Goal: Check status: Check status

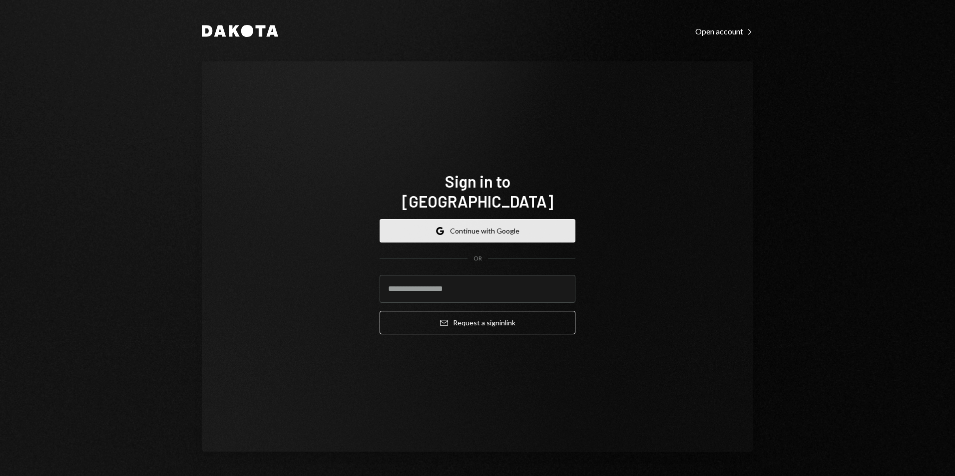
click at [468, 222] on button "Google Continue with Google" at bounding box center [478, 230] width 196 height 23
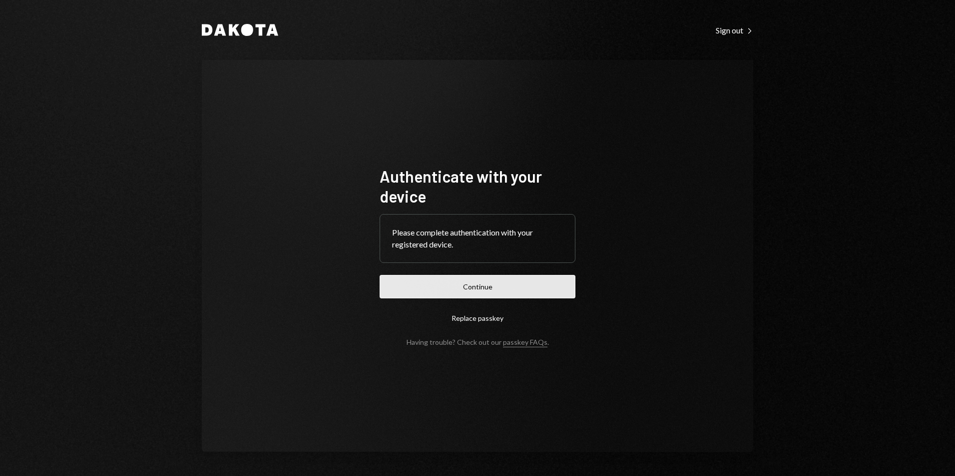
click at [521, 279] on button "Continue" at bounding box center [478, 286] width 196 height 23
click at [488, 288] on button "Continue" at bounding box center [478, 286] width 196 height 23
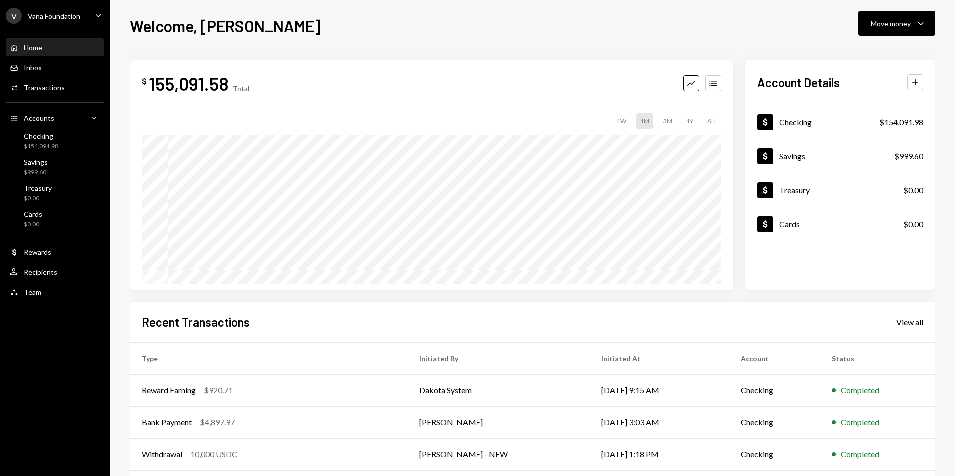
click at [75, 16] on div "Vana Foundation" at bounding box center [54, 16] width 52 height 8
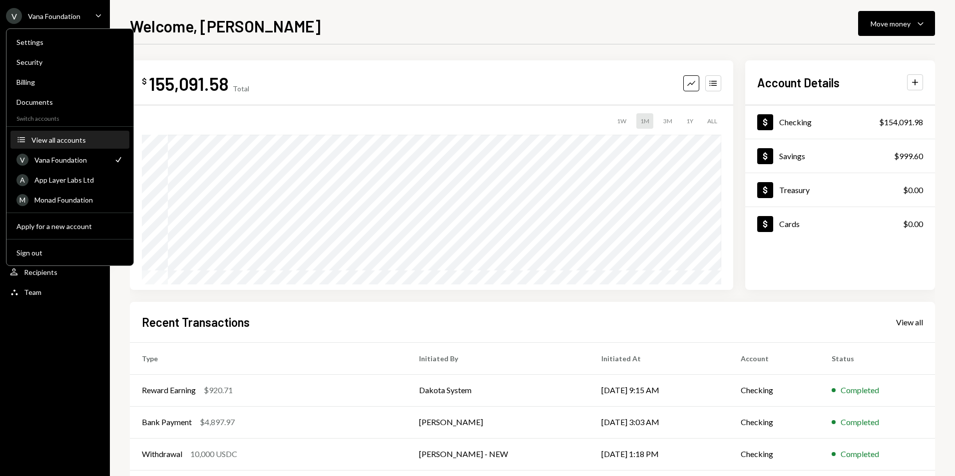
click at [56, 143] on button "Accounts View all accounts" at bounding box center [69, 140] width 119 height 18
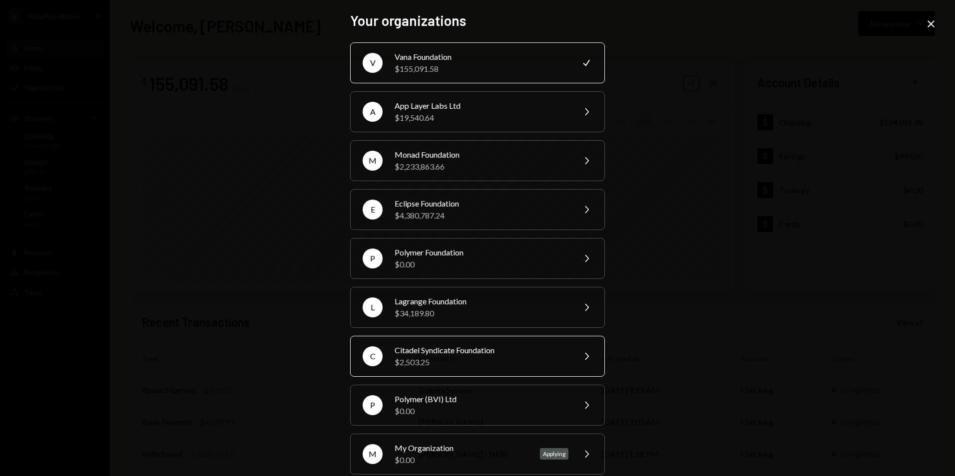
drag, startPoint x: 463, startPoint y: 358, endPoint x: 470, endPoint y: 348, distance: 11.9
click at [464, 357] on div "$2,503.25" at bounding box center [482, 363] width 174 height 12
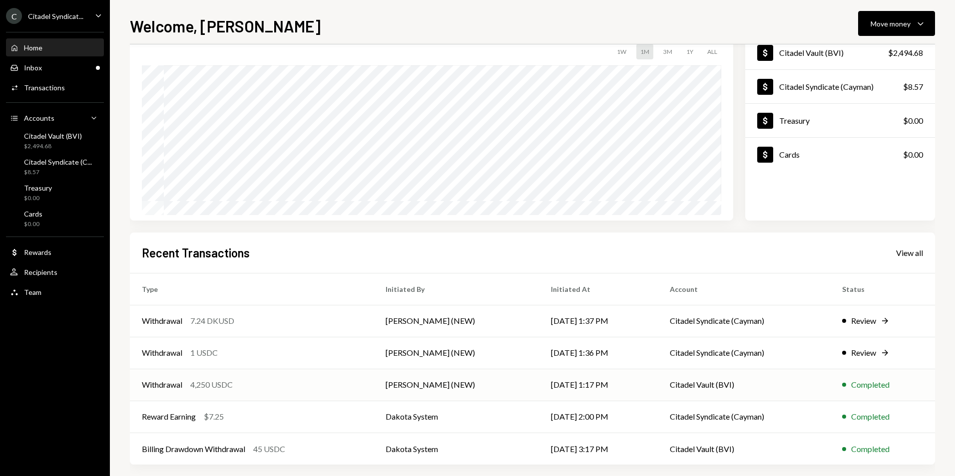
scroll to position [78, 0]
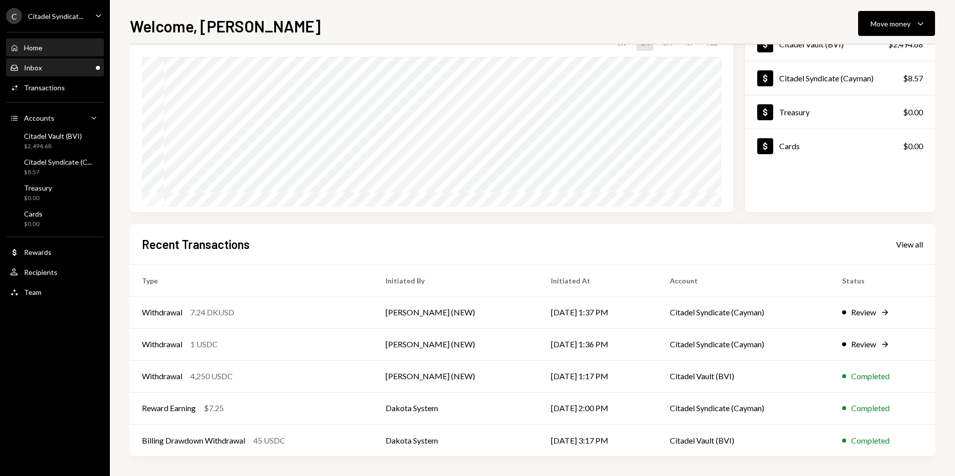
click at [72, 70] on div "Inbox Inbox" at bounding box center [55, 67] width 90 height 9
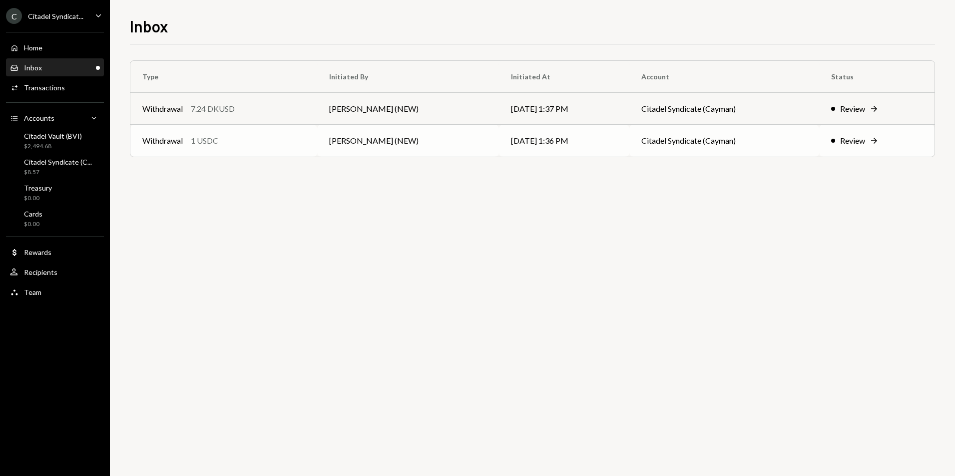
click at [371, 141] on td "[PERSON_NAME] (NEW)" at bounding box center [408, 141] width 182 height 32
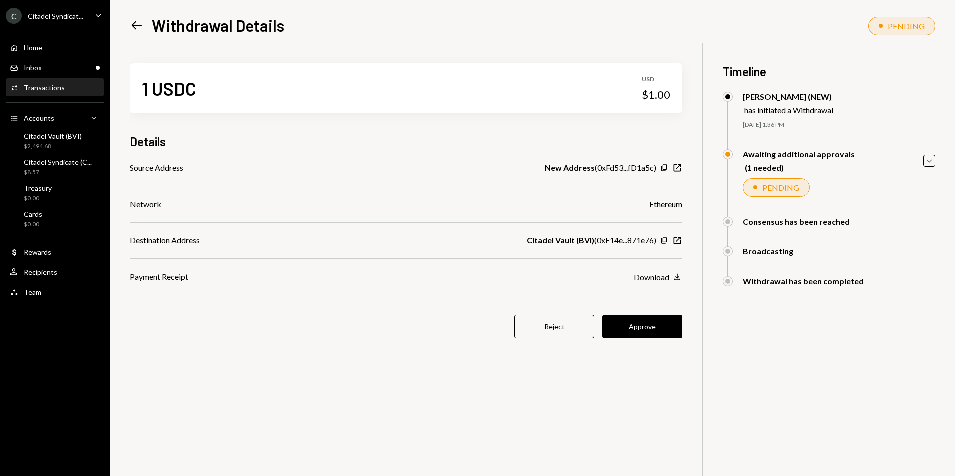
click at [141, 28] on icon "Left Arrow" at bounding box center [137, 25] width 14 height 14
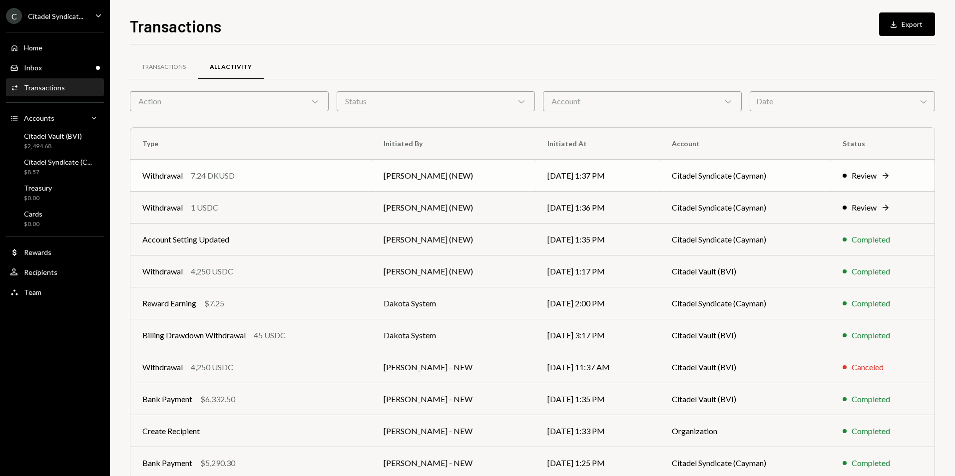
click at [299, 164] on td "Withdrawal 7.24 DKUSD" at bounding box center [250, 176] width 241 height 32
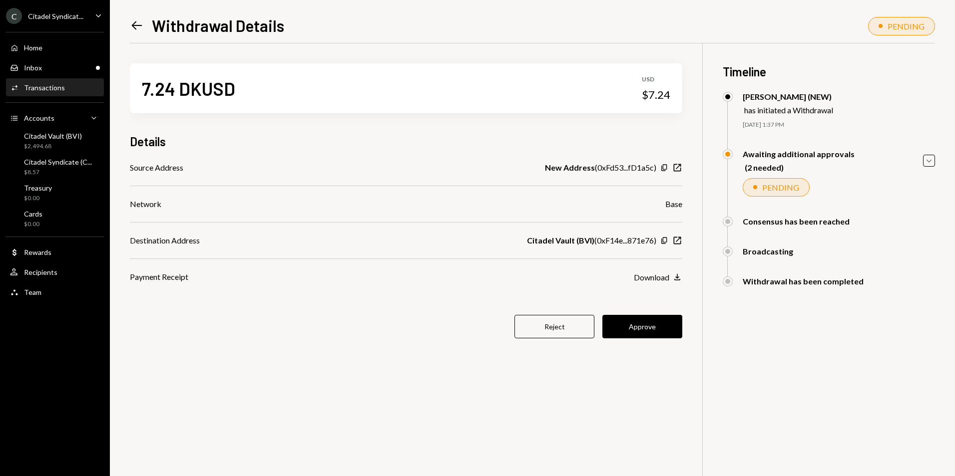
click at [137, 29] on icon "Left Arrow" at bounding box center [137, 25] width 14 height 14
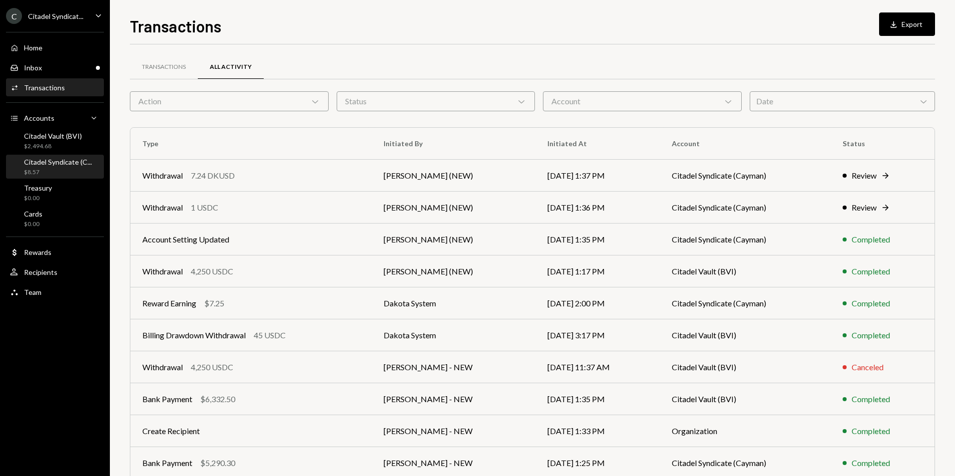
click at [72, 165] on div "Citadel Syndicate (C..." at bounding box center [58, 162] width 68 height 8
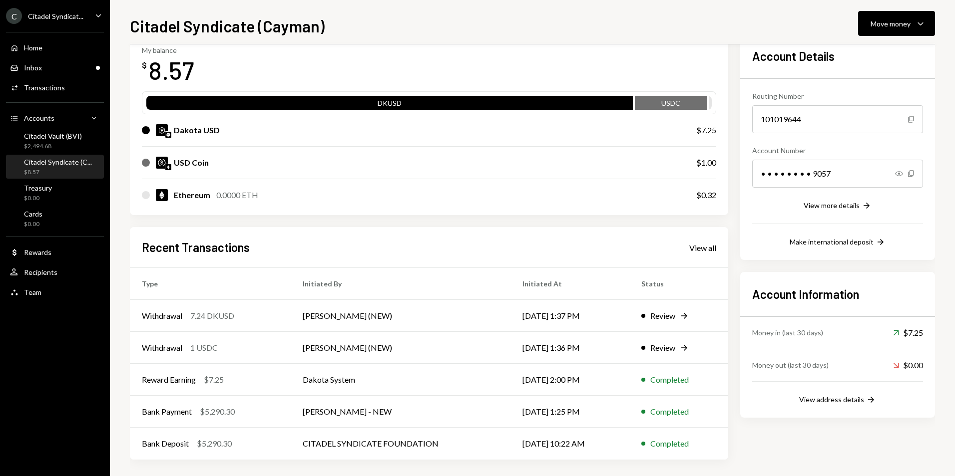
scroll to position [61, 0]
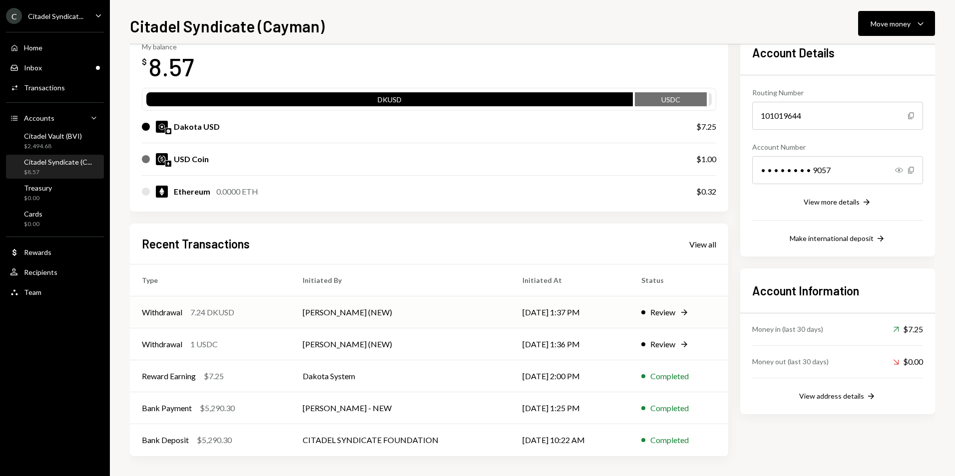
click at [275, 312] on div "Withdrawal 7.24 DKUSD" at bounding box center [210, 313] width 137 height 12
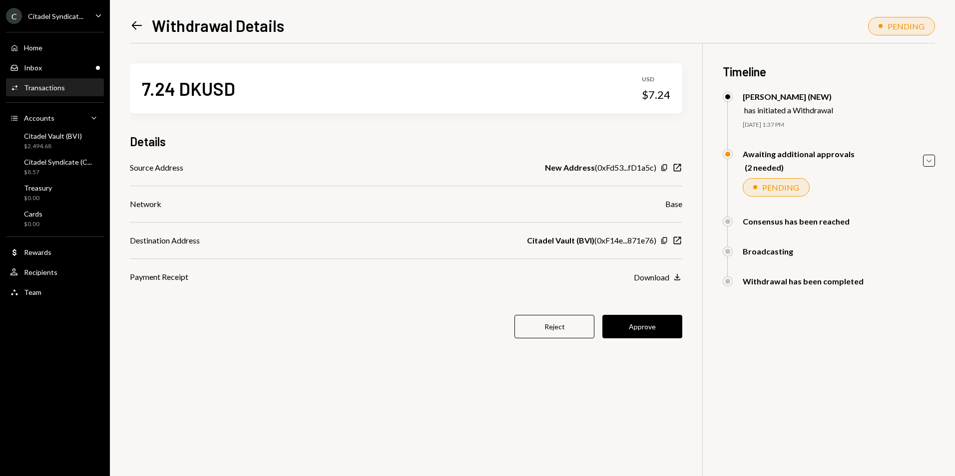
click at [636, 328] on button "Approve" at bounding box center [642, 326] width 80 height 23
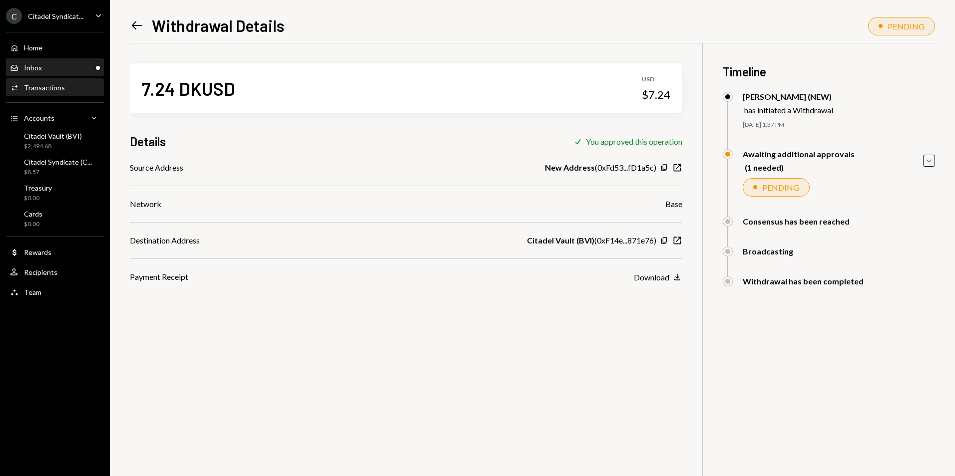
click at [36, 74] on div "Inbox Inbox" at bounding box center [55, 67] width 90 height 17
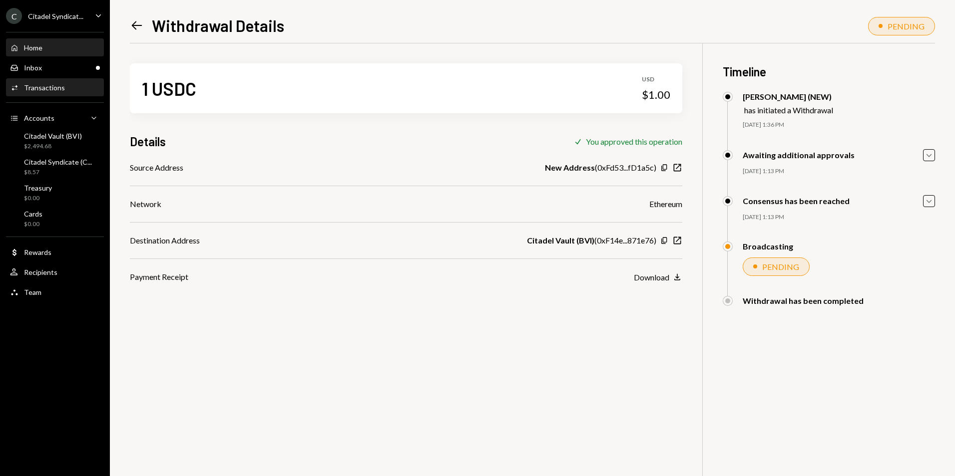
click at [72, 42] on div "Home Home" at bounding box center [55, 47] width 90 height 17
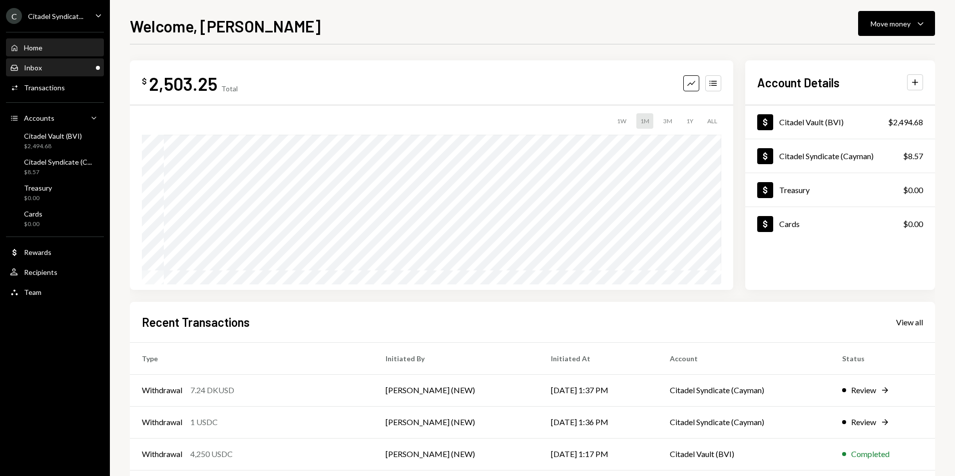
click at [66, 72] on div "Inbox Inbox" at bounding box center [55, 67] width 90 height 17
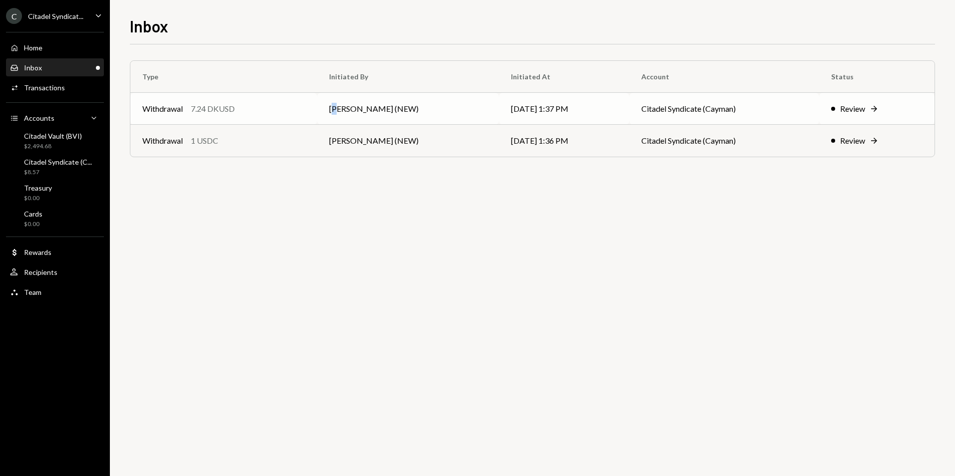
click at [340, 111] on td "[PERSON_NAME] (NEW)" at bounding box center [408, 109] width 182 height 32
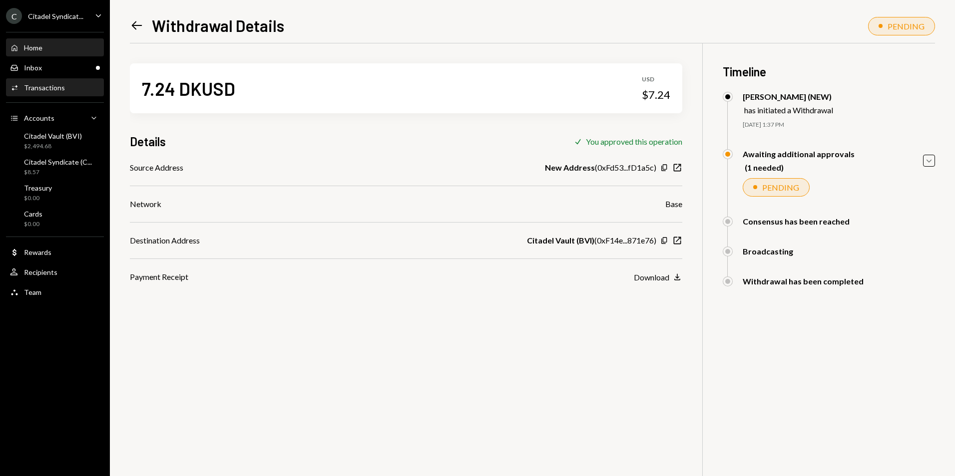
click at [27, 48] on div "Home" at bounding box center [33, 47] width 18 height 8
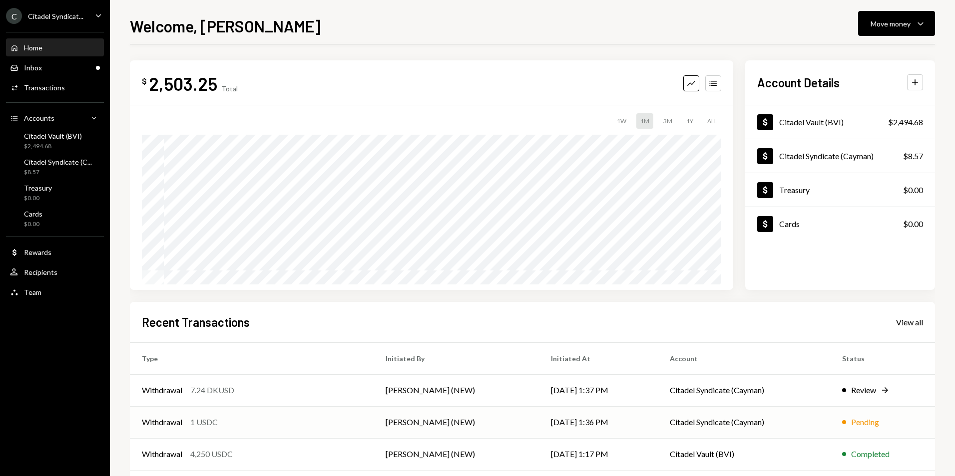
scroll to position [78, 0]
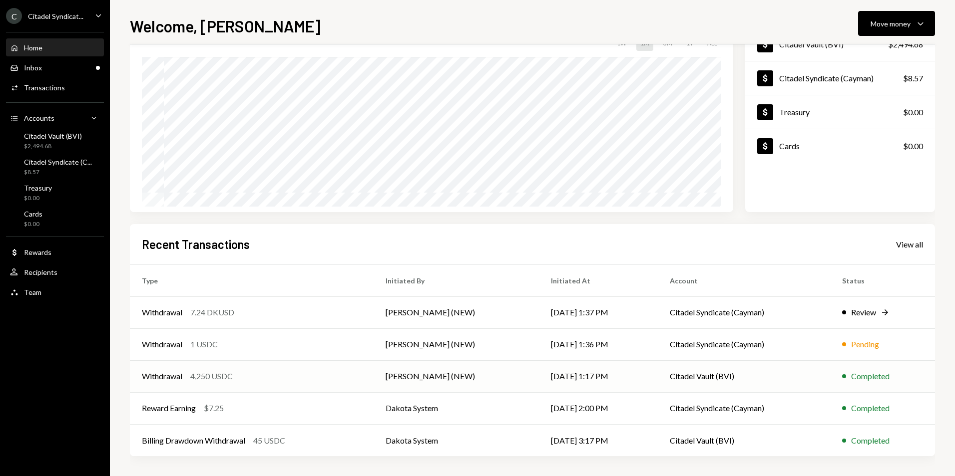
click at [269, 373] on div "Withdrawal 4,250 USDC" at bounding box center [252, 377] width 220 height 12
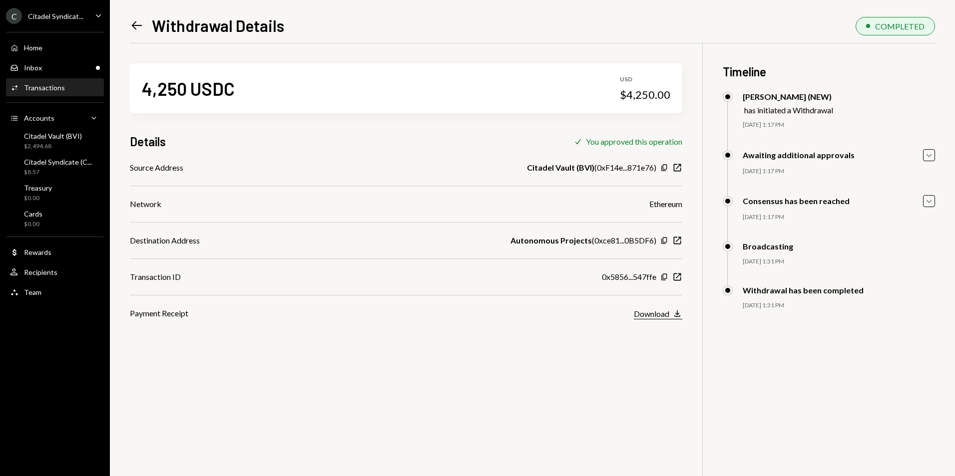
click at [663, 312] on div "Download" at bounding box center [651, 313] width 35 height 9
click at [678, 282] on div "Copy New Window" at bounding box center [671, 277] width 22 height 10
click at [679, 274] on icon "button" at bounding box center [677, 277] width 7 height 7
